Goal: Task Accomplishment & Management: Use online tool/utility

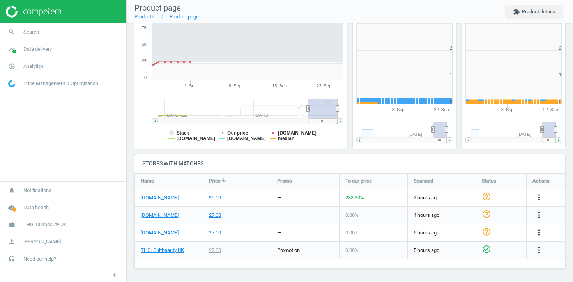
scroll to position [156, 104]
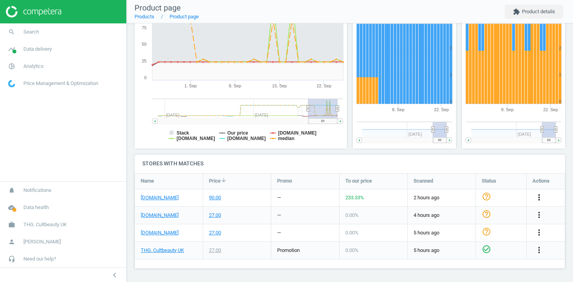
click at [540, 198] on icon "more_vert" at bounding box center [538, 197] width 9 height 9
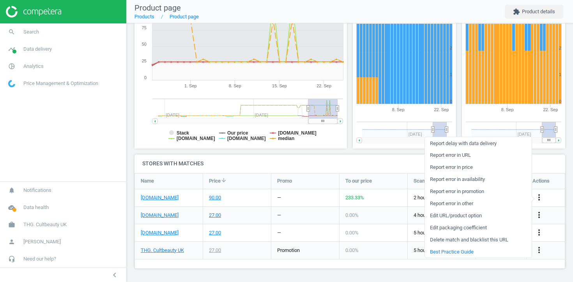
click at [468, 215] on link "Edit URL/product option" at bounding box center [478, 215] width 107 height 12
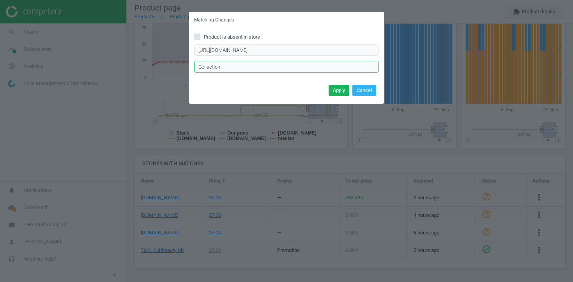
click at [218, 68] on input "Collection" at bounding box center [286, 67] width 185 height 12
click at [361, 90] on button "Cancel" at bounding box center [364, 90] width 24 height 11
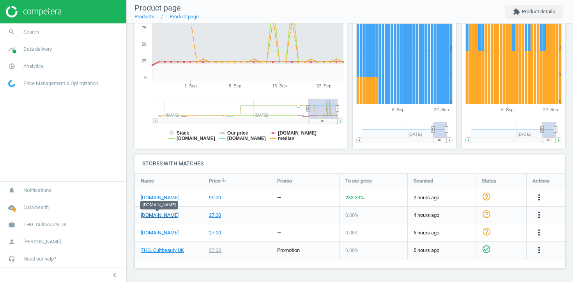
click at [162, 212] on link "[DOMAIN_NAME]" at bounding box center [160, 215] width 38 height 7
click at [163, 234] on link "[DOMAIN_NAME]" at bounding box center [160, 232] width 38 height 7
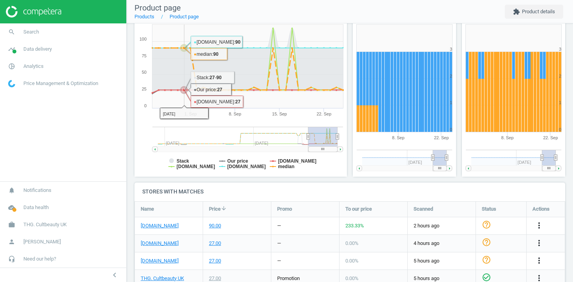
scroll to position [133, 0]
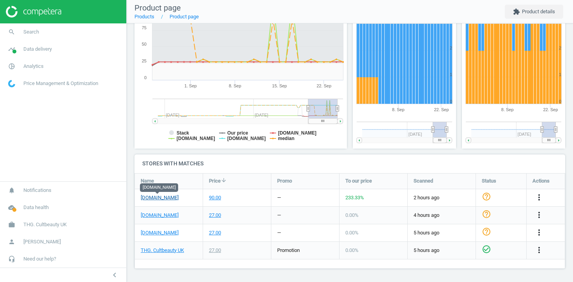
click at [168, 199] on link "[DOMAIN_NAME]" at bounding box center [160, 197] width 38 height 7
click at [168, 249] on link "THG. Cultbeauty UK" at bounding box center [162, 250] width 43 height 7
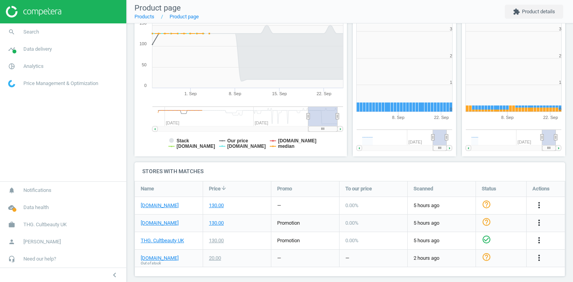
scroll to position [133, 0]
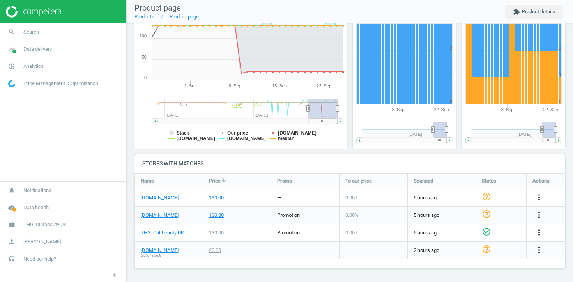
click at [537, 247] on icon "more_vert" at bounding box center [538, 249] width 9 height 9
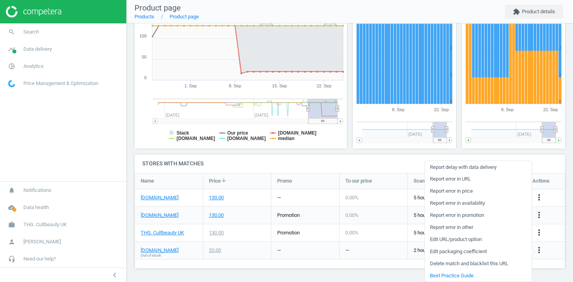
click at [476, 239] on link "Edit URL/product option" at bounding box center [478, 239] width 107 height 12
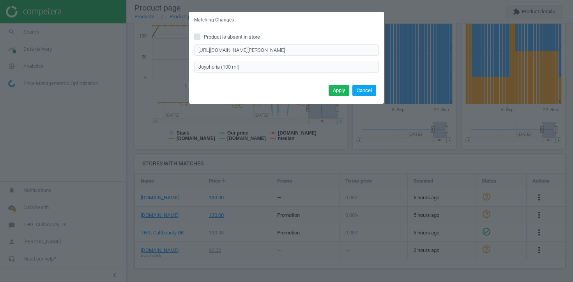
click at [371, 92] on button "Cancel" at bounding box center [364, 90] width 24 height 11
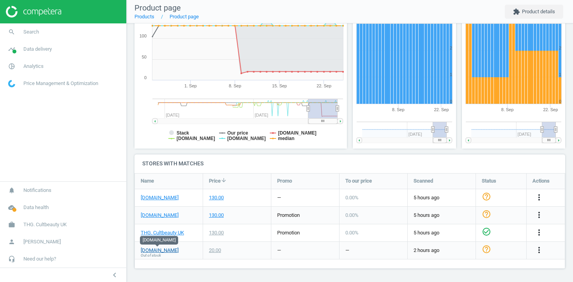
click at [168, 250] on link "[DOMAIN_NAME]" at bounding box center [160, 250] width 38 height 7
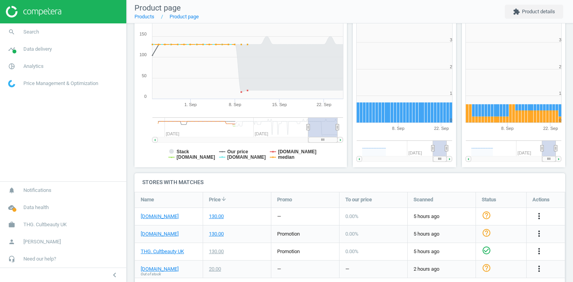
scroll to position [133, 0]
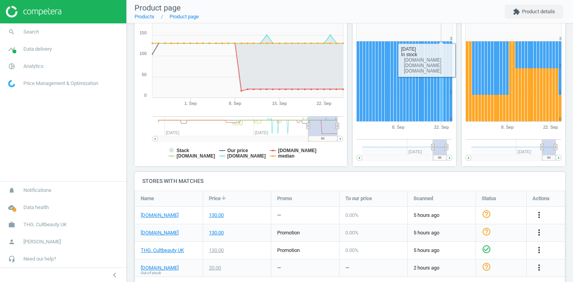
scroll to position [133, 0]
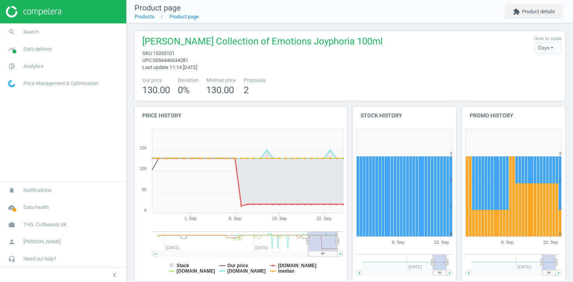
scroll to position [133, 0]
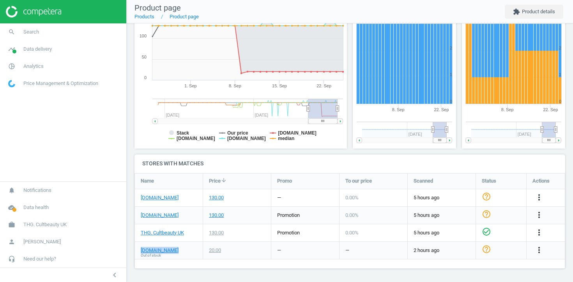
drag, startPoint x: 179, startPoint y: 251, endPoint x: 137, endPoint y: 252, distance: 42.1
click at [137, 252] on div "sephora.co.uk Out of stock" at bounding box center [169, 250] width 68 height 17
copy link "[DOMAIN_NAME]"
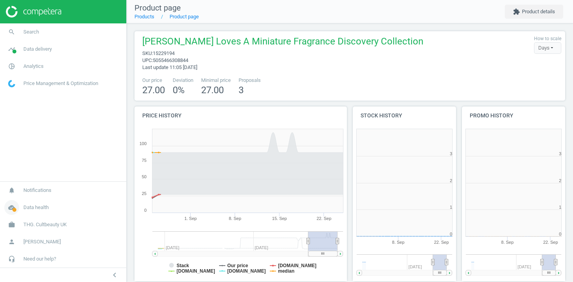
scroll to position [156, 104]
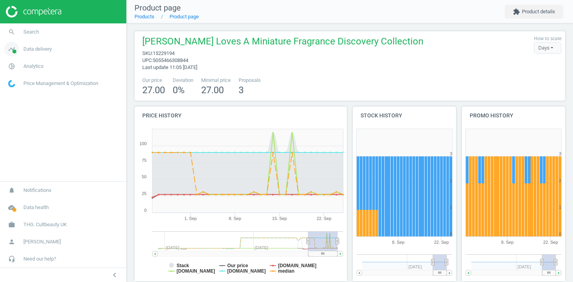
click at [44, 51] on span "Data delivery" at bounding box center [37, 49] width 28 height 7
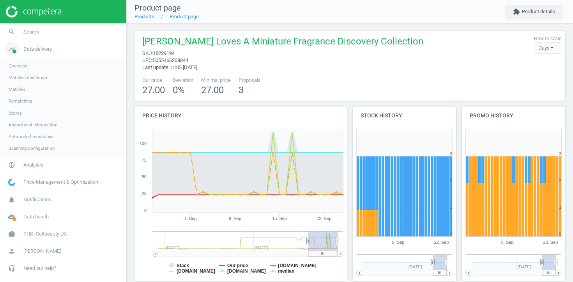
click at [45, 47] on span "Data delivery" at bounding box center [37, 49] width 28 height 7
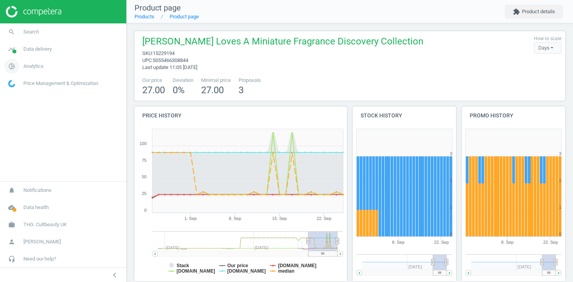
click at [32, 65] on span "Analytics" at bounding box center [33, 66] width 20 height 7
click at [21, 95] on span "Products" at bounding box center [18, 95] width 18 height 6
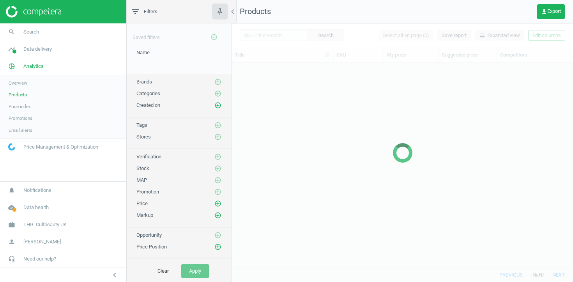
scroll to position [204, 341]
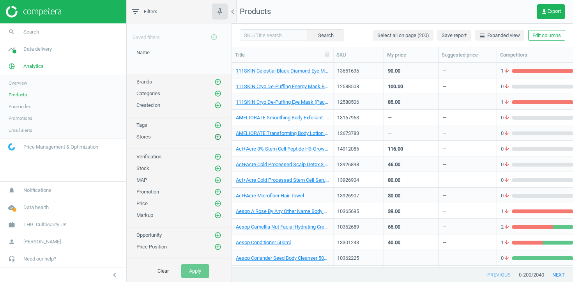
click at [218, 140] on icon "add_circle_outline" at bounding box center [217, 136] width 7 height 7
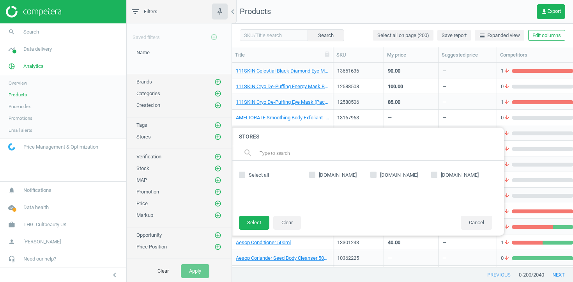
click at [393, 173] on span "[DOMAIN_NAME]" at bounding box center [399, 175] width 41 height 7
click at [376, 173] on input "[DOMAIN_NAME]" at bounding box center [373, 174] width 5 height 5
checkbox input "true"
click at [258, 223] on button "Select" at bounding box center [254, 223] width 30 height 14
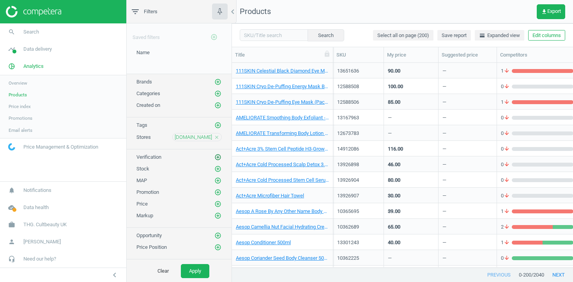
click at [218, 157] on icon "add_circle_outline" at bounding box center [217, 157] width 7 height 7
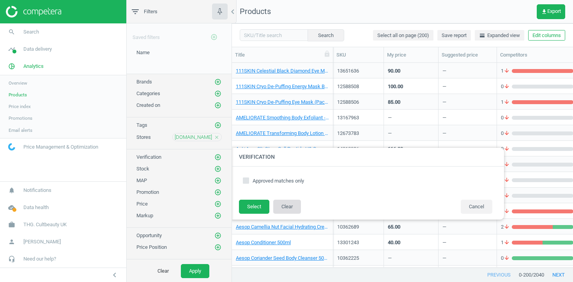
click at [281, 202] on button "Clear" at bounding box center [287, 207] width 28 height 14
click at [218, 171] on icon "add_circle_outline" at bounding box center [217, 168] width 7 height 7
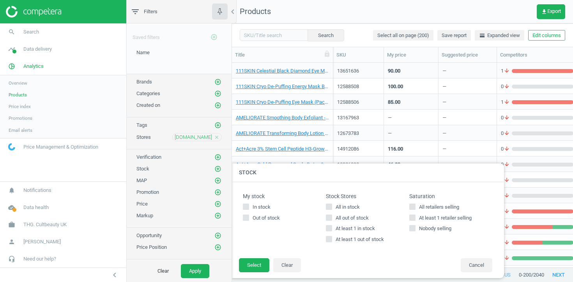
click at [329, 230] on input "At least 1 in stock" at bounding box center [329, 228] width 5 height 5
checkbox input "true"
click at [258, 266] on button "Select" at bounding box center [254, 265] width 30 height 14
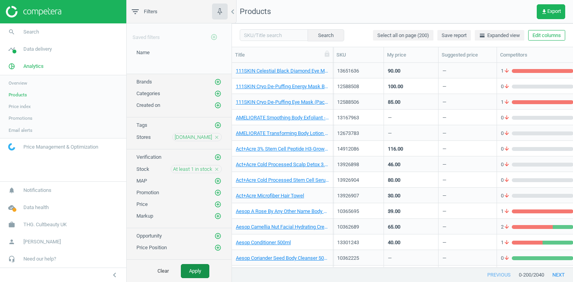
click at [201, 271] on button "Apply" at bounding box center [195, 271] width 28 height 14
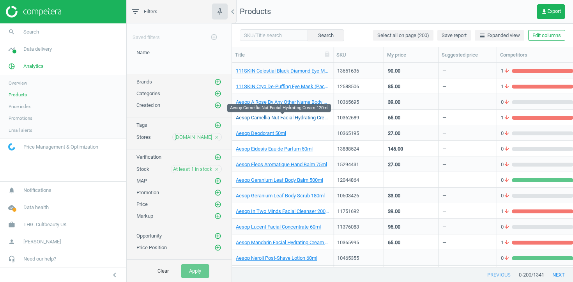
click at [249, 115] on link "Aesop Camellia Nut Facial Hydrating Cream 120ml" at bounding box center [282, 117] width 93 height 7
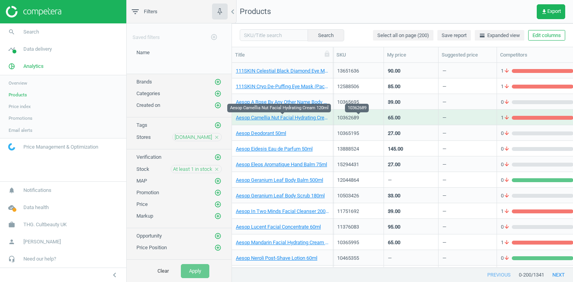
click at [356, 117] on div "10362689" at bounding box center [358, 117] width 42 height 7
click at [291, 115] on link "Aesop Camellia Nut Facial Hydrating Cream 120ml" at bounding box center [282, 117] width 93 height 7
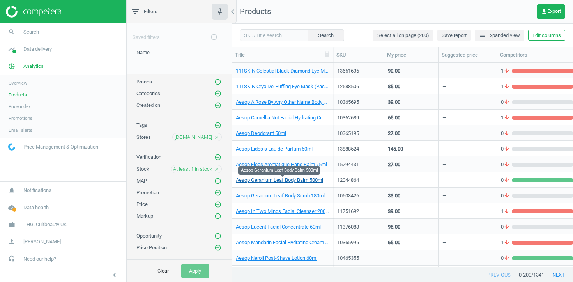
click at [306, 180] on link "Aesop Geranium Leaf Body Balm 500ml" at bounding box center [279, 180] width 87 height 7
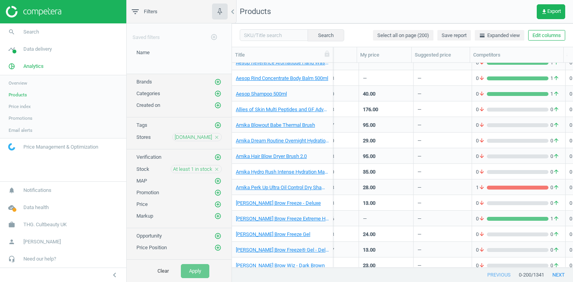
scroll to position [418, 0]
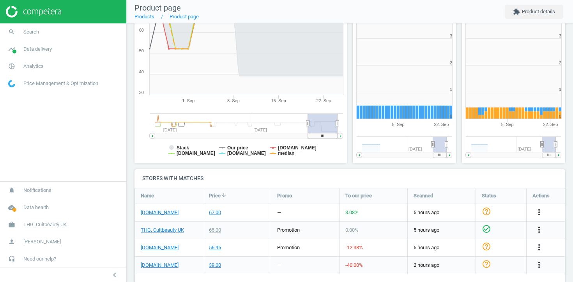
scroll to position [133, 0]
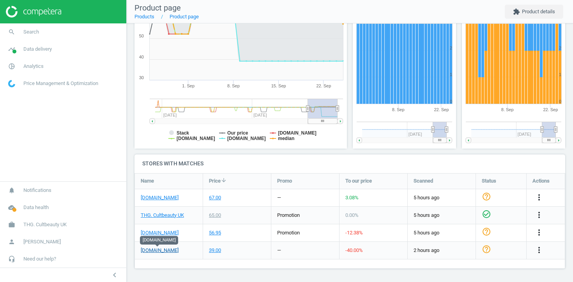
click at [155, 249] on link "[DOMAIN_NAME]" at bounding box center [160, 250] width 38 height 7
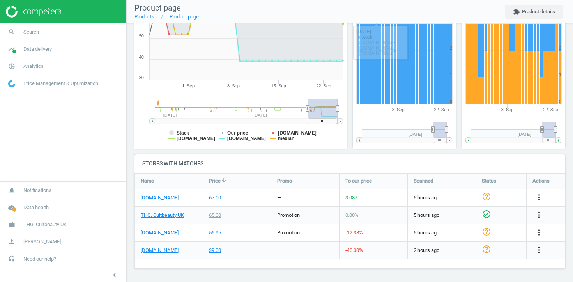
click at [540, 249] on icon "more_vert" at bounding box center [538, 249] width 9 height 9
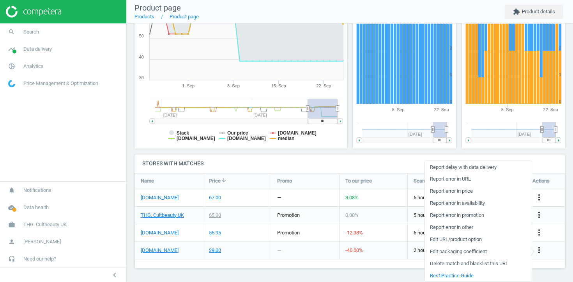
click at [473, 239] on link "Edit URL/product option" at bounding box center [478, 239] width 107 height 12
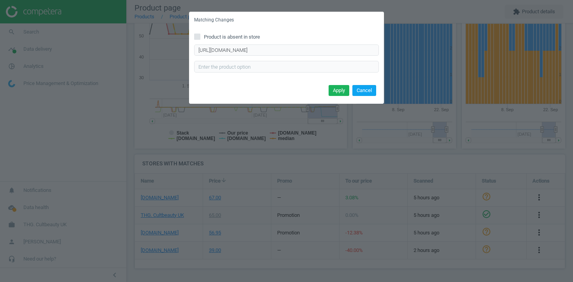
click at [366, 90] on button "Cancel" at bounding box center [364, 90] width 24 height 11
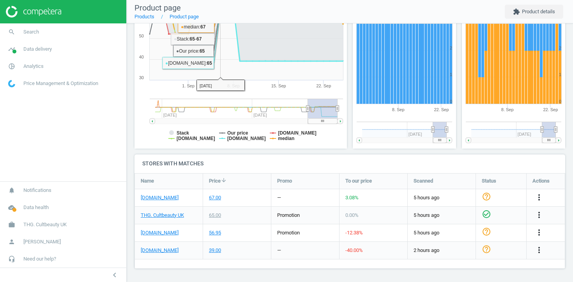
scroll to position [0, 0]
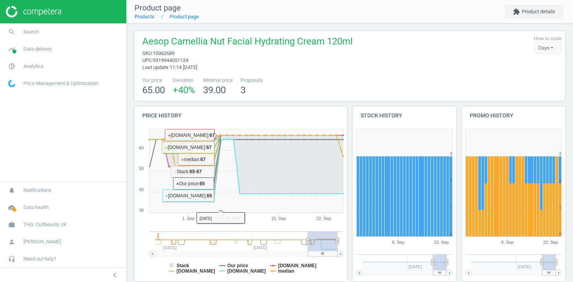
click at [249, 64] on div "Aesop Camellia Nut Facial Hydrating Cream 120ml sku : 10362689 upc : 9319944051…" at bounding box center [245, 53] width 214 height 36
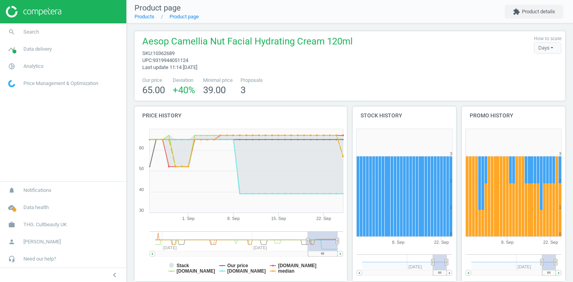
click at [171, 53] on span "10362689" at bounding box center [164, 53] width 22 height 6
copy span "10362689"
click at [173, 52] on span "10362689" at bounding box center [164, 53] width 22 height 6
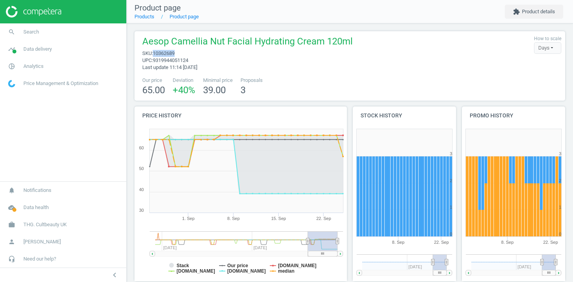
copy span "10362689"
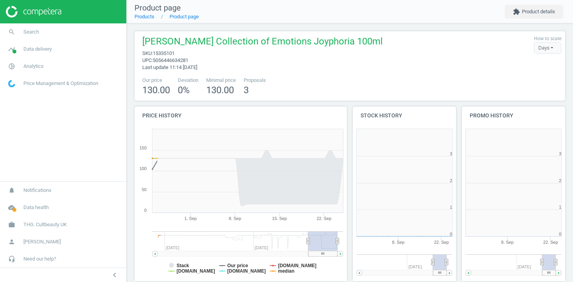
scroll to position [156, 104]
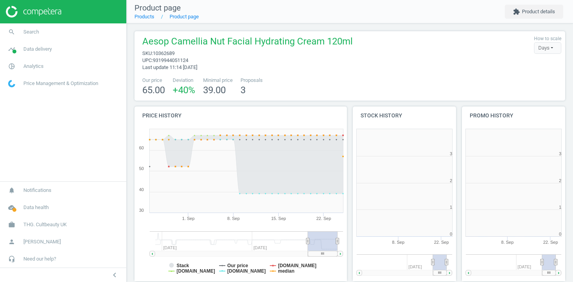
scroll to position [156, 104]
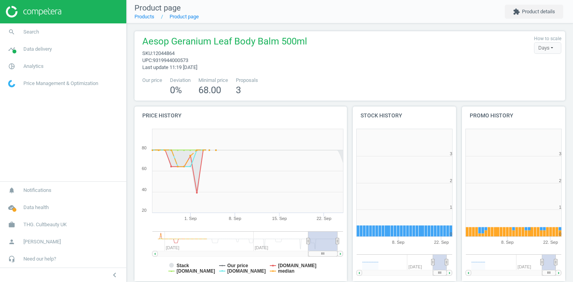
scroll to position [133, 0]
